Goal: Information Seeking & Learning: Learn about a topic

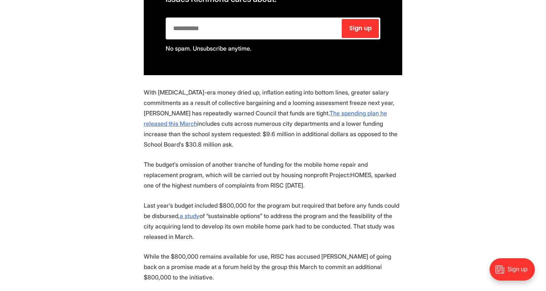
scroll to position [632, 0]
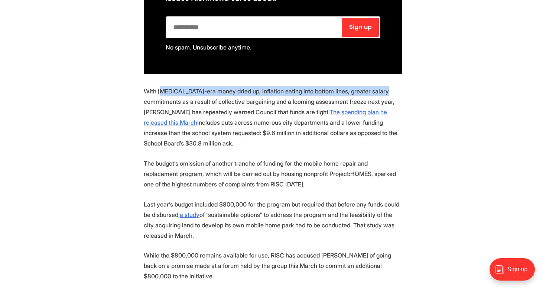
drag, startPoint x: 163, startPoint y: 90, endPoint x: 416, endPoint y: 99, distance: 253.2
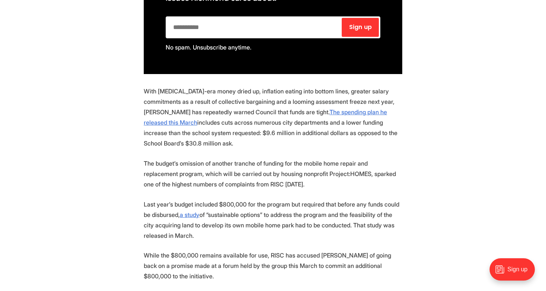
click at [394, 114] on p "With [MEDICAL_DATA]-era money dried up, inflation eating into bottom lines, gre…" at bounding box center [273, 117] width 259 height 62
drag, startPoint x: 243, startPoint y: 150, endPoint x: 321, endPoint y: 159, distance: 78.1
click at [318, 158] on p "The budget’s omission of another tranche of funding for the mobile home repair …" at bounding box center [273, 173] width 259 height 31
click at [335, 168] on p "The budget’s omission of another tranche of funding for the mobile home repair …" at bounding box center [273, 173] width 259 height 31
drag, startPoint x: 282, startPoint y: 179, endPoint x: 158, endPoint y: 134, distance: 131.2
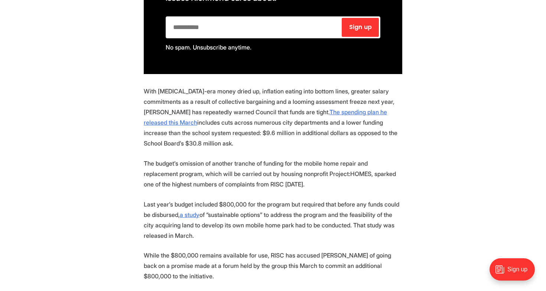
click at [298, 171] on p "The budget’s omission of another tranche of funding for the mobile home repair …" at bounding box center [273, 173] width 259 height 31
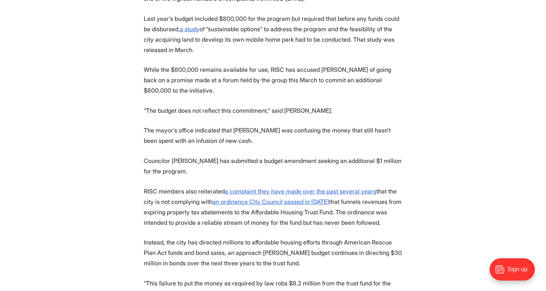
scroll to position [817, 0]
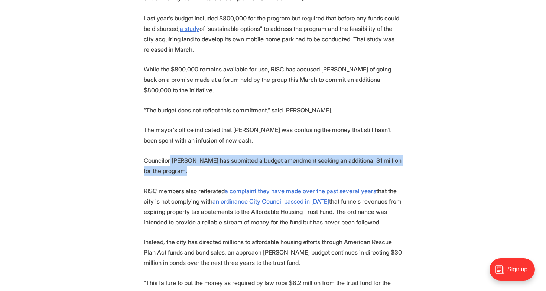
drag, startPoint x: 181, startPoint y: 150, endPoint x: 295, endPoint y: 156, distance: 113.5
click at [293, 156] on p "Councilor [PERSON_NAME] has submitted a budget amendment seeking an additional …" at bounding box center [273, 165] width 259 height 21
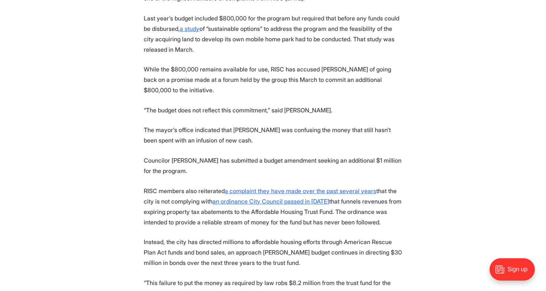
click at [303, 129] on p "The mayor’s office indicated that [PERSON_NAME] was confusing the money that st…" at bounding box center [273, 134] width 259 height 21
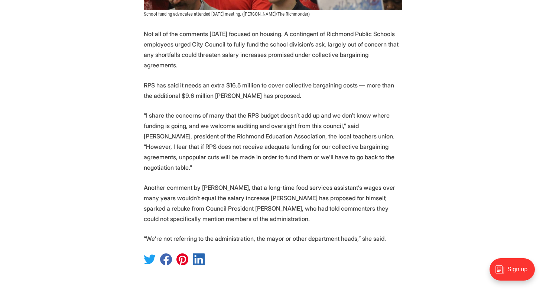
scroll to position [1337, 0]
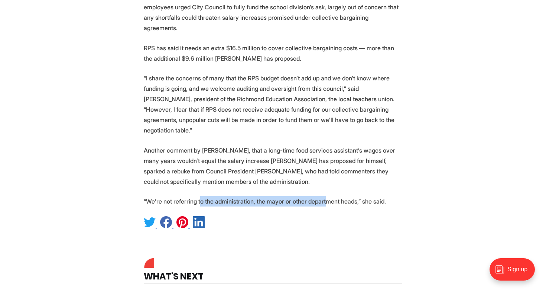
drag, startPoint x: 204, startPoint y: 169, endPoint x: 348, endPoint y: 151, distance: 145.6
click at [348, 150] on p "Another comment by [PERSON_NAME], that a long-time food services assistant’s wa…" at bounding box center [273, 166] width 259 height 42
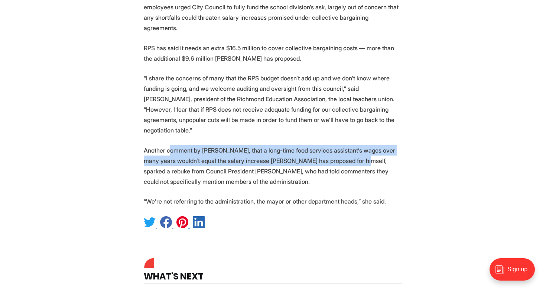
drag, startPoint x: 168, startPoint y: 118, endPoint x: 353, endPoint y: 135, distance: 185.5
click at [346, 145] on p "Another comment by [PERSON_NAME], that a long-time food services assistant’s wa…" at bounding box center [273, 166] width 259 height 42
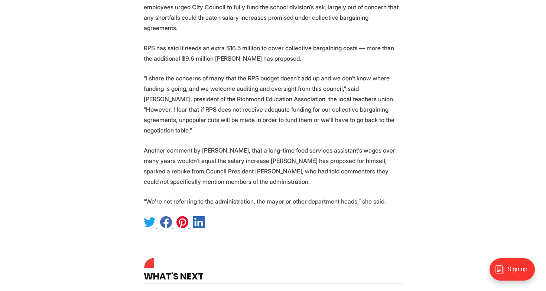
click at [360, 145] on p "Another comment by [PERSON_NAME], that a long-time food services assistant’s wa…" at bounding box center [273, 166] width 259 height 42
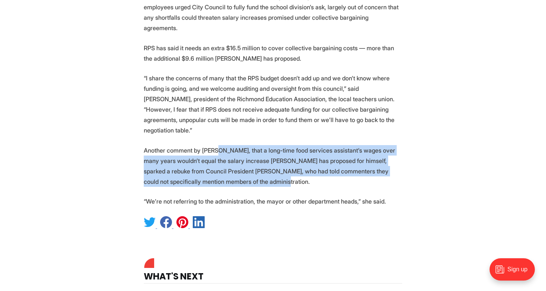
drag, startPoint x: 275, startPoint y: 150, endPoint x: 215, endPoint y: 113, distance: 70.3
click at [333, 145] on p "Another comment by [PERSON_NAME], that a long-time food services assistant’s wa…" at bounding box center [273, 166] width 259 height 42
drag, startPoint x: 227, startPoint y: 152, endPoint x: 179, endPoint y: 117, distance: 58.7
click at [179, 145] on p "Another comment by [PERSON_NAME], that a long-time food services assistant’s wa…" at bounding box center [273, 166] width 259 height 42
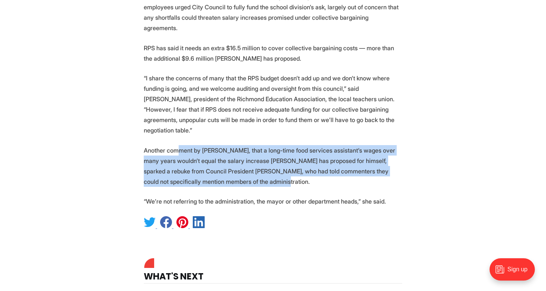
click at [292, 145] on p "Another comment by [PERSON_NAME], that a long-time food services assistant’s wa…" at bounding box center [273, 166] width 259 height 42
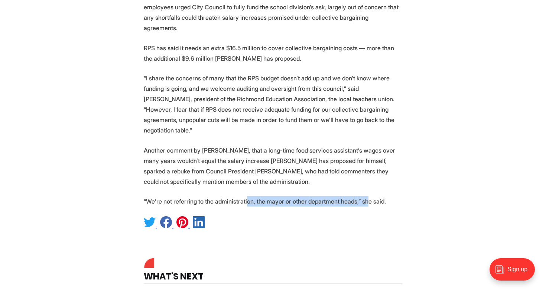
drag, startPoint x: 243, startPoint y: 172, endPoint x: 376, endPoint y: 168, distance: 133.1
click at [364, 196] on p "“We’re not referring to the administration, the mayor or other department heads…" at bounding box center [273, 201] width 259 height 10
click at [391, 196] on p "“We’re not referring to the administration, the mayor or other department heads…" at bounding box center [273, 201] width 259 height 10
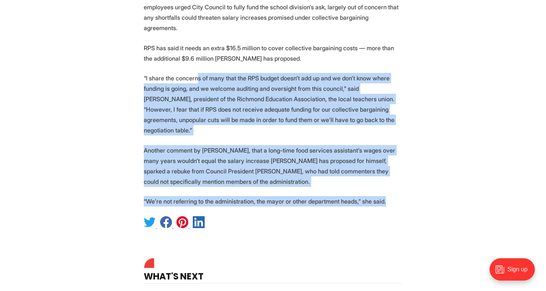
drag, startPoint x: 395, startPoint y: 167, endPoint x: 196, endPoint y: 60, distance: 225.7
click at [277, 92] on p "“I share the concerns of many that the RPS budget doesn’t add up and we don’t k…" at bounding box center [273, 104] width 259 height 62
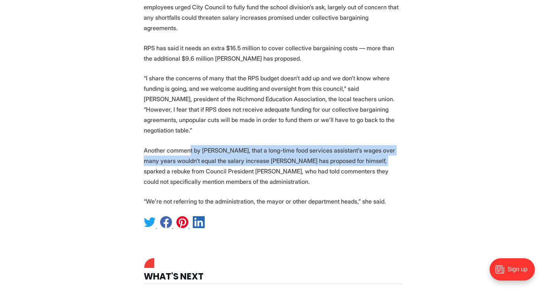
drag, startPoint x: 194, startPoint y: 120, endPoint x: 359, endPoint y: 131, distance: 164.6
click at [357, 145] on p "Another comment by [PERSON_NAME], that a long-time food services assistant’s wa…" at bounding box center [273, 166] width 259 height 42
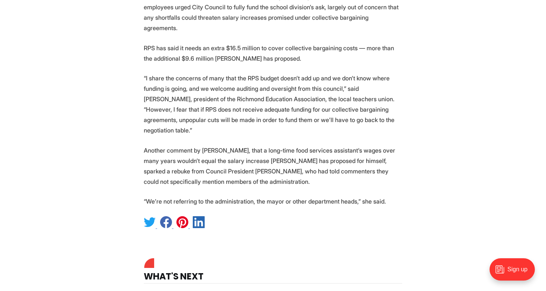
click at [263, 145] on p "Another comment by [PERSON_NAME], that a long-time food services assistant’s wa…" at bounding box center [273, 166] width 259 height 42
